Goal: Information Seeking & Learning: Learn about a topic

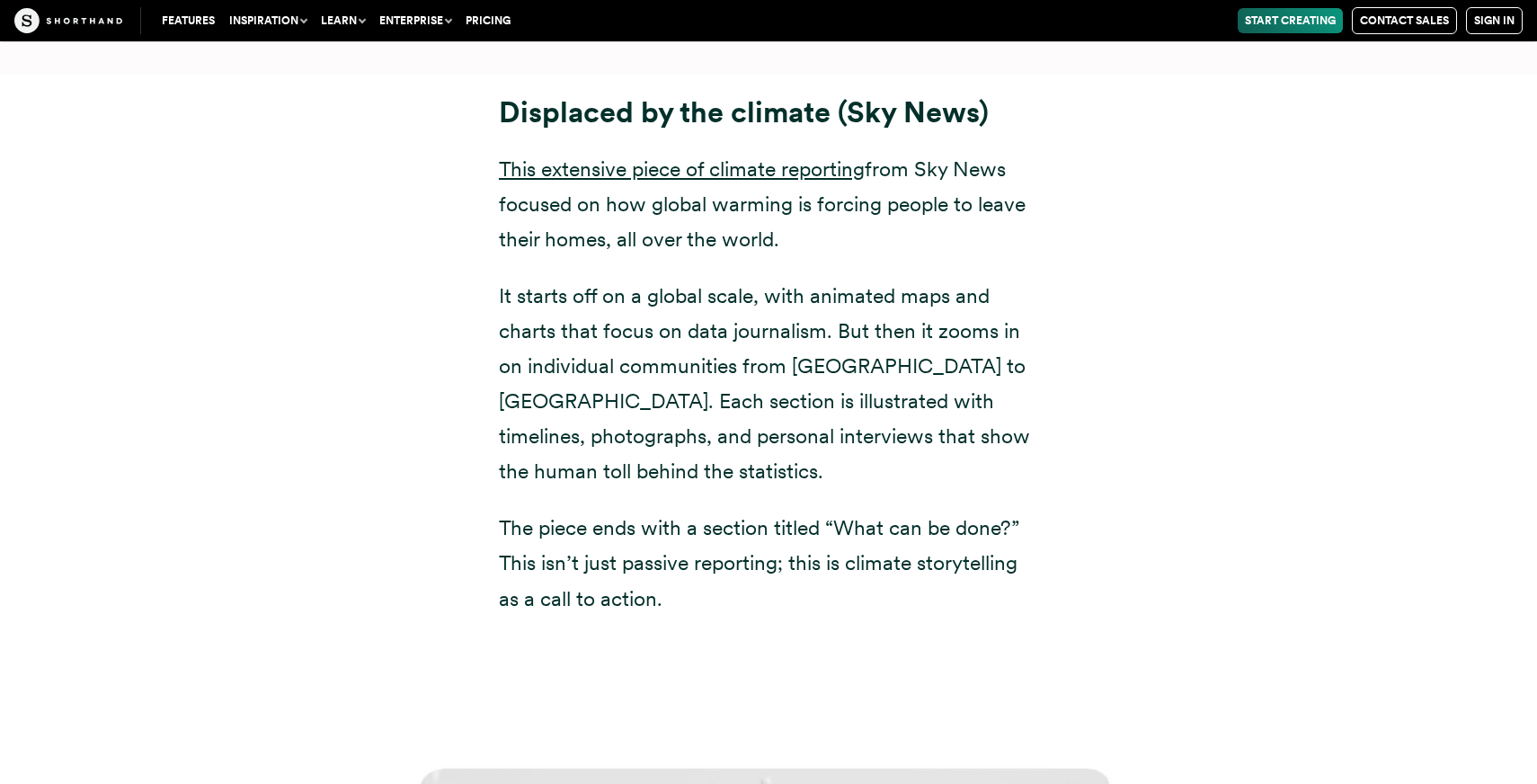
scroll to position [9540, 0]
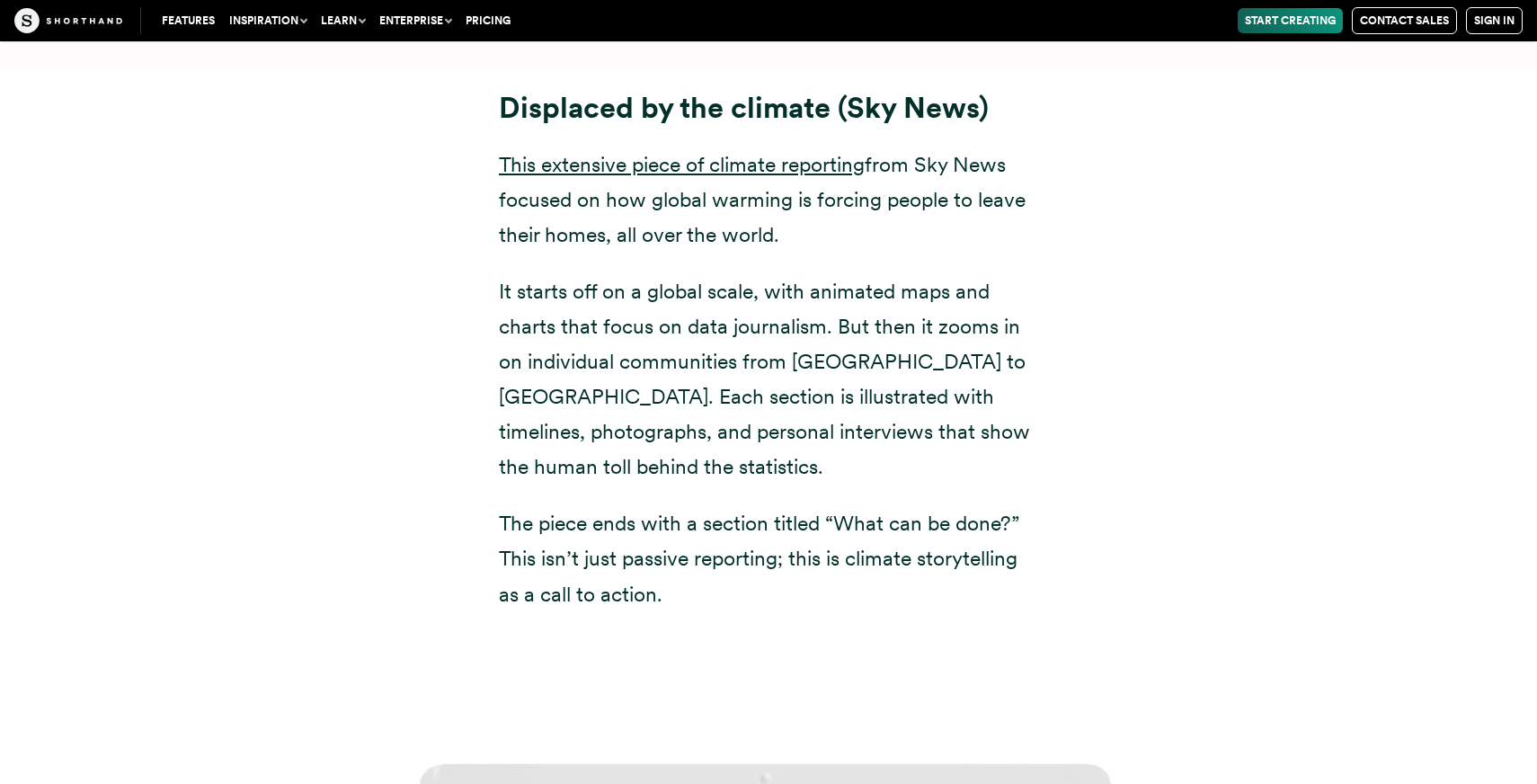
drag, startPoint x: 488, startPoint y: 68, endPoint x: 468, endPoint y: 77, distance: 21.9
click at [469, 91] on div "Displaced by the climate (Sky News) This extensive piece of climate reporting f…" at bounding box center [768, 351] width 611 height 521
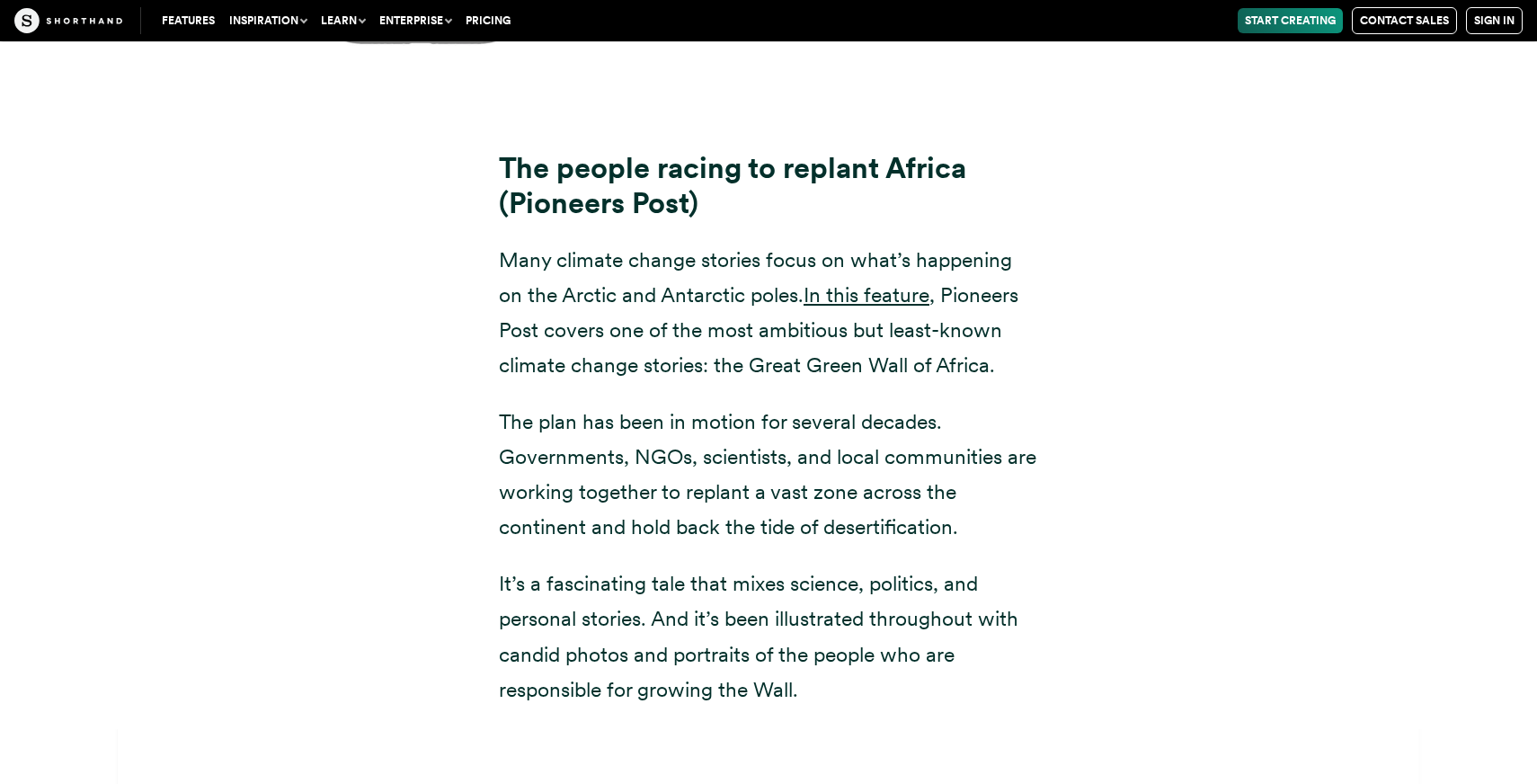
scroll to position [18506, 0]
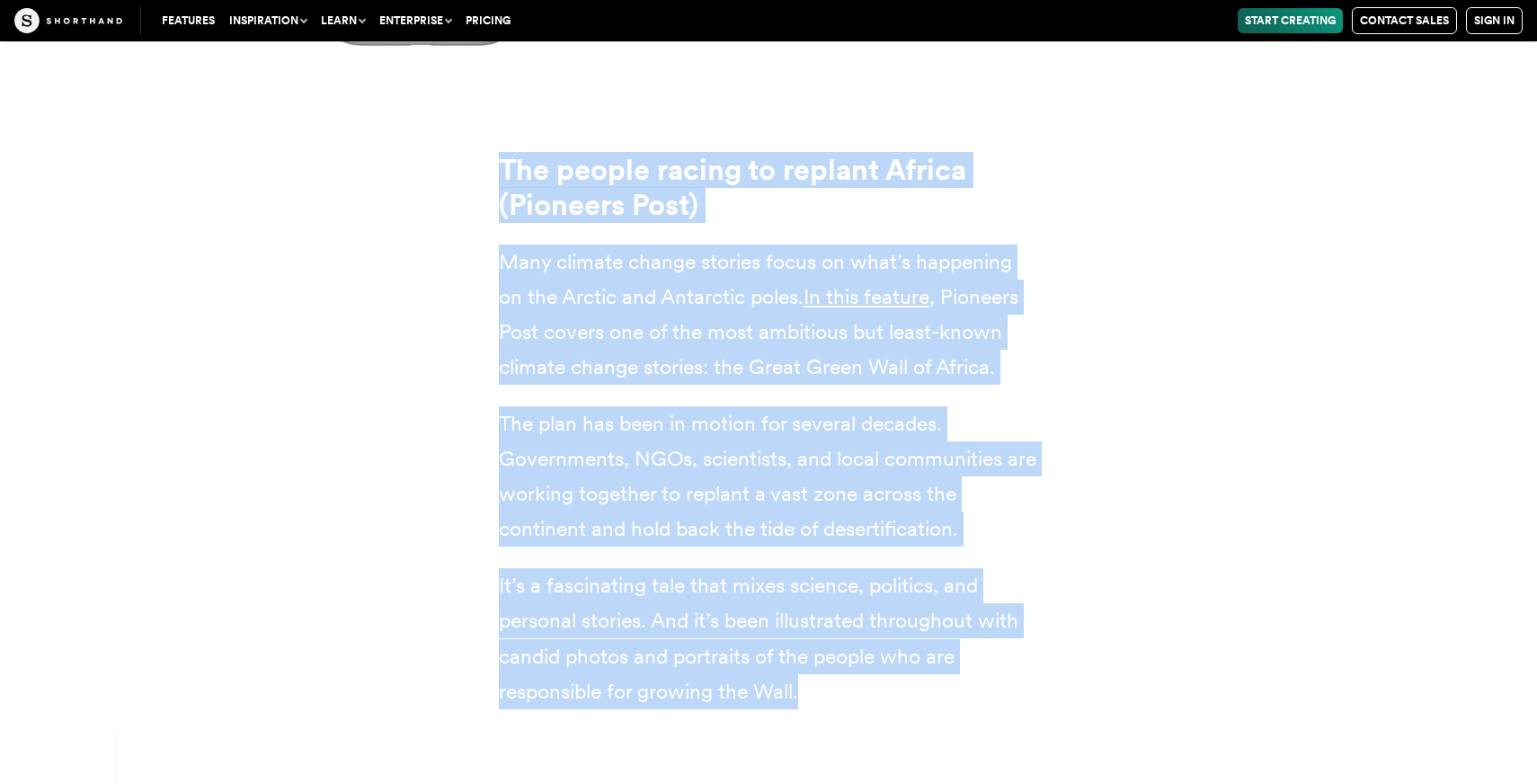
drag, startPoint x: 498, startPoint y: 61, endPoint x: 824, endPoint y: 592, distance: 623.1
click at [824, 592] on div "The people racing to replant Africa (Pioneers Post) Many climate change stories…" at bounding box center [768, 430] width 539 height 555
click at [824, 592] on p "It’s a fascinating tale that mixes science, politics, and personal stories. And…" at bounding box center [768, 637] width 539 height 140
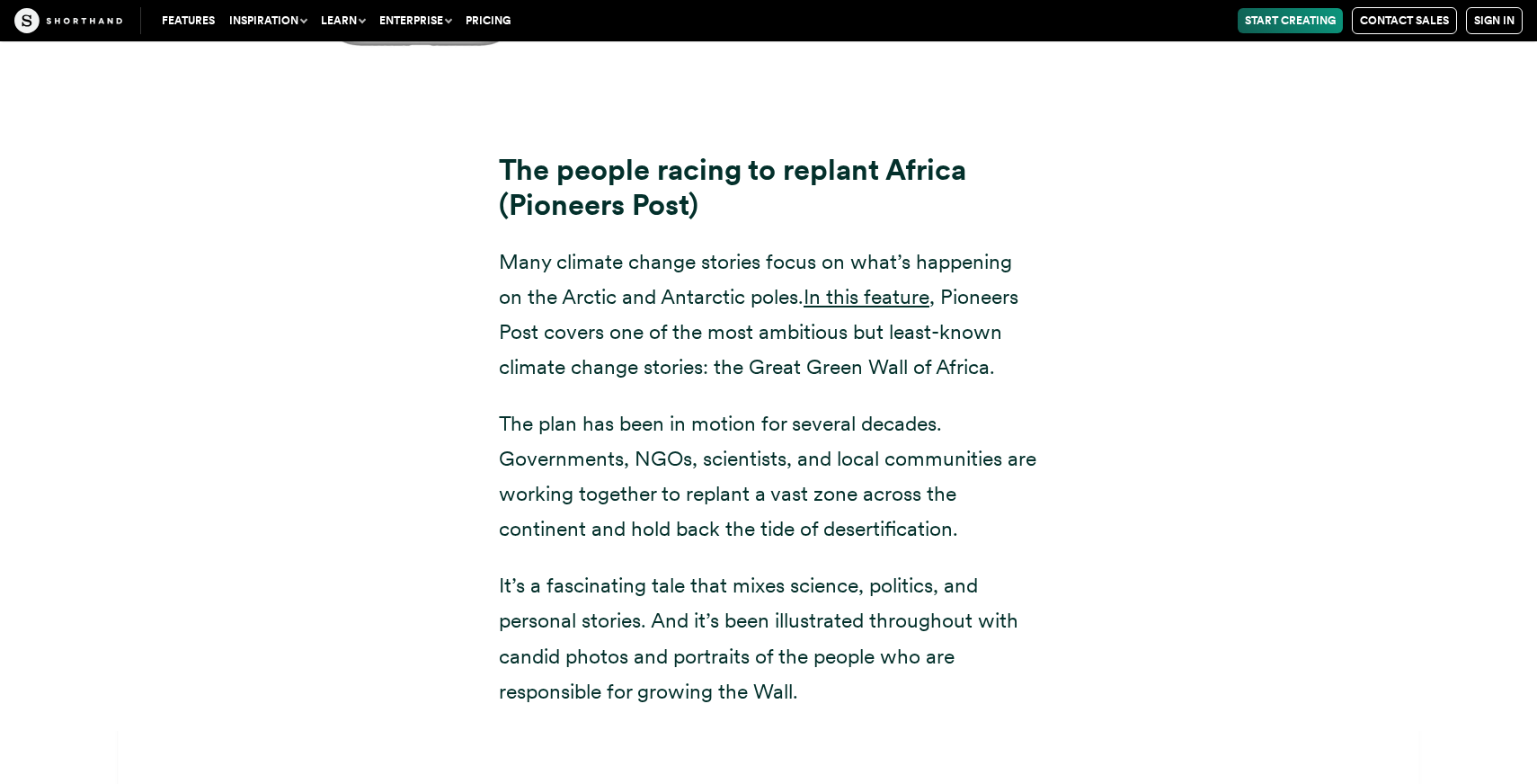
click at [498, 152] on div "The people racing to replant Africa (Pioneers Post) Many climate change stories…" at bounding box center [768, 430] width 611 height 555
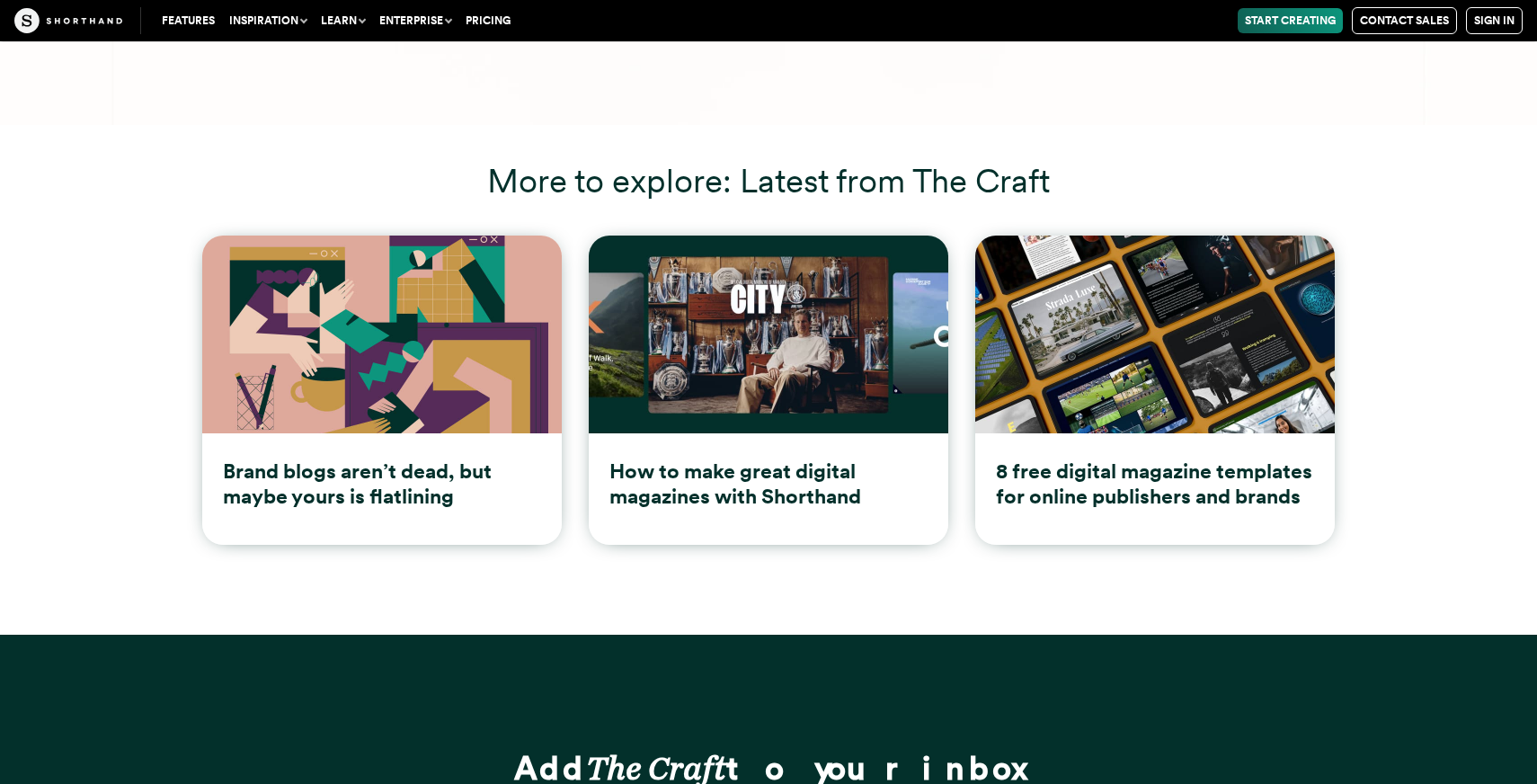
scroll to position [27380, 0]
